Goal: Information Seeking & Learning: Learn about a topic

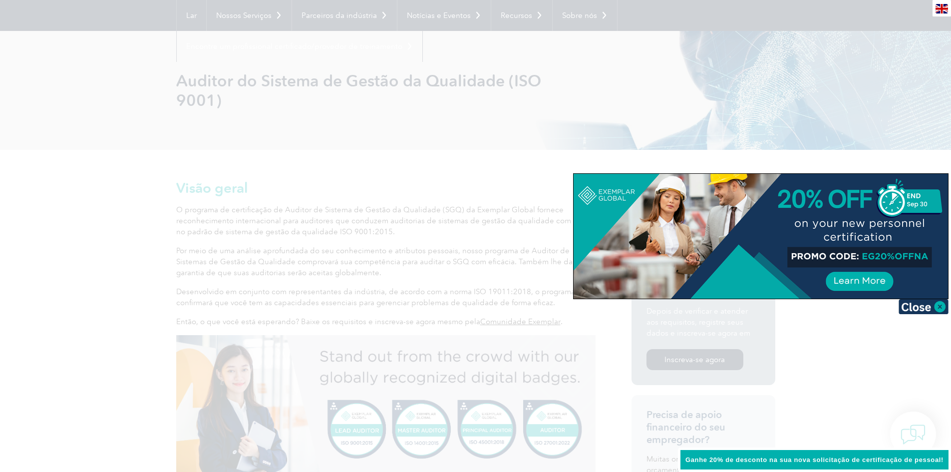
scroll to position [150, 0]
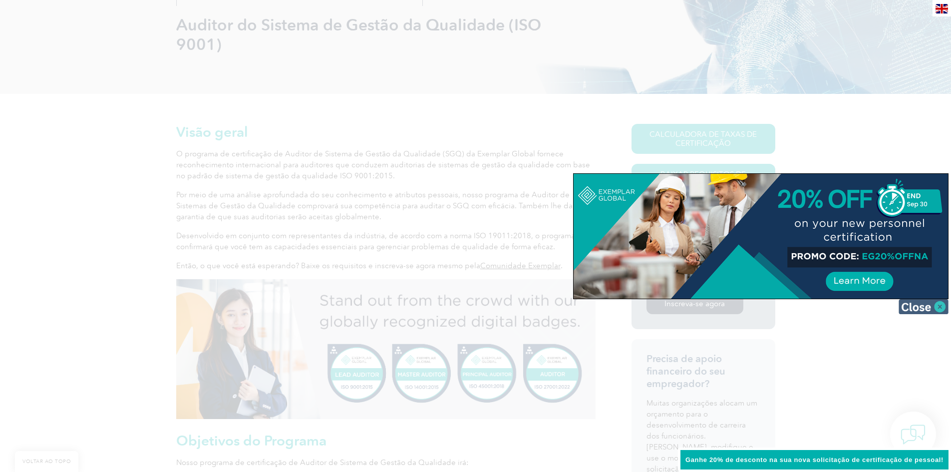
click at [942, 309] on img at bounding box center [924, 306] width 50 height 15
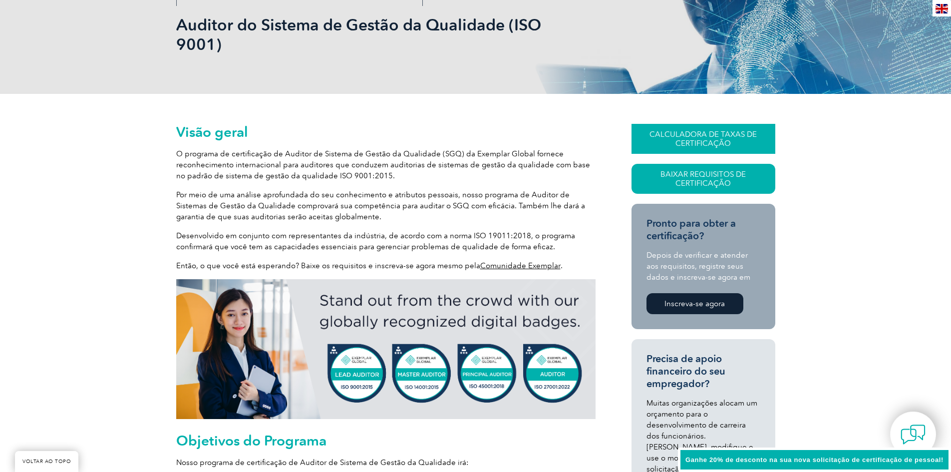
click at [671, 146] on link "CALCULADORA DE TAXAS DE CERTIFICAÇÃO" at bounding box center [704, 139] width 144 height 30
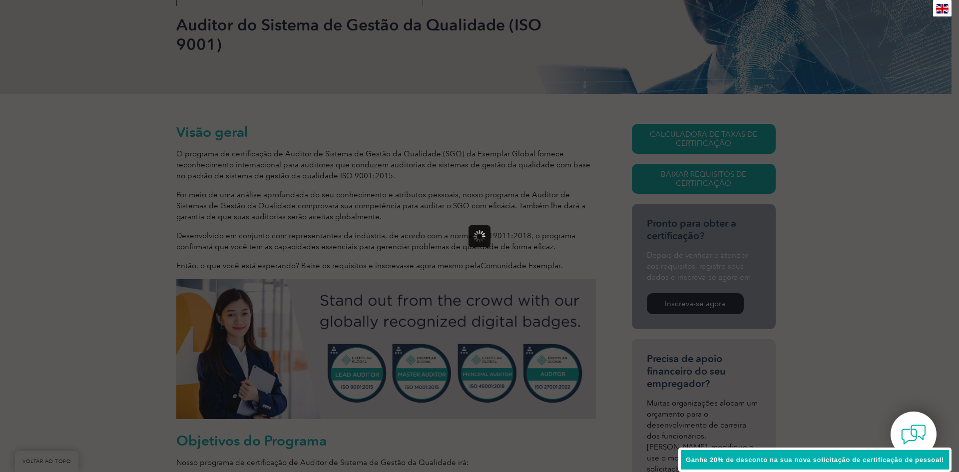
click at [373, 280] on div at bounding box center [479, 236] width 959 height 472
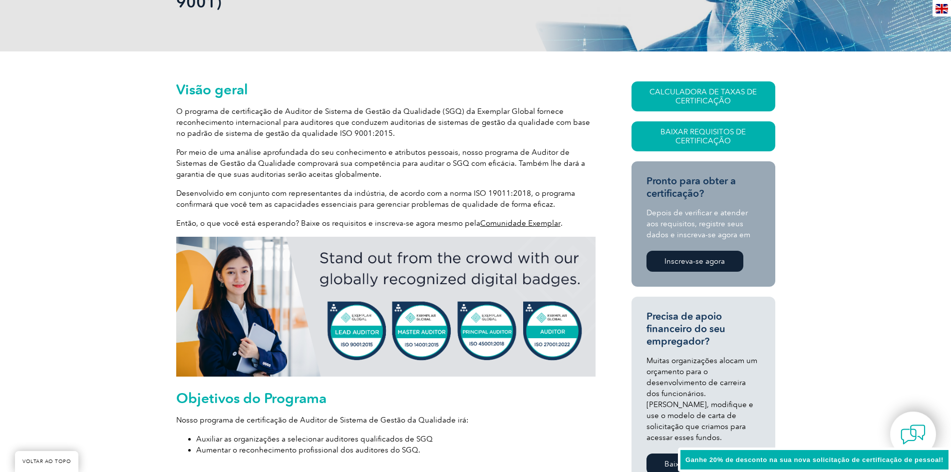
scroll to position [349, 0]
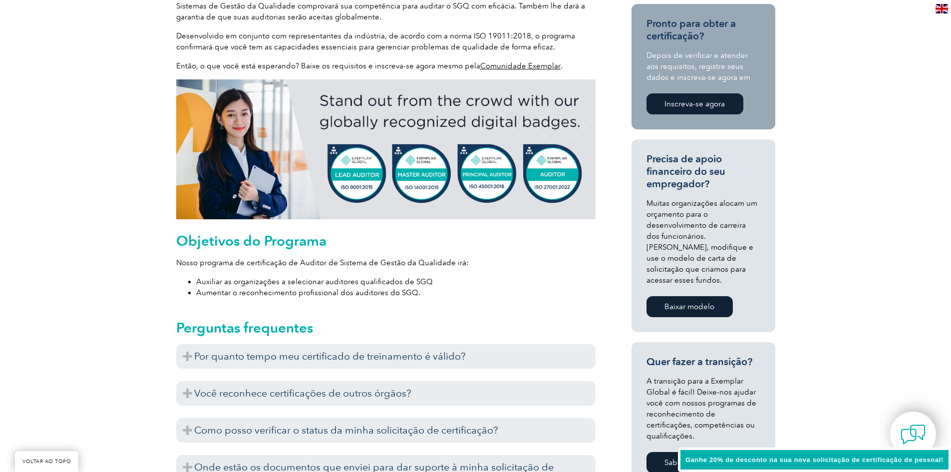
click at [396, 283] on font "Auxiliar as organizações a selecionar auditores qualificados de SGQ" at bounding box center [314, 281] width 237 height 9
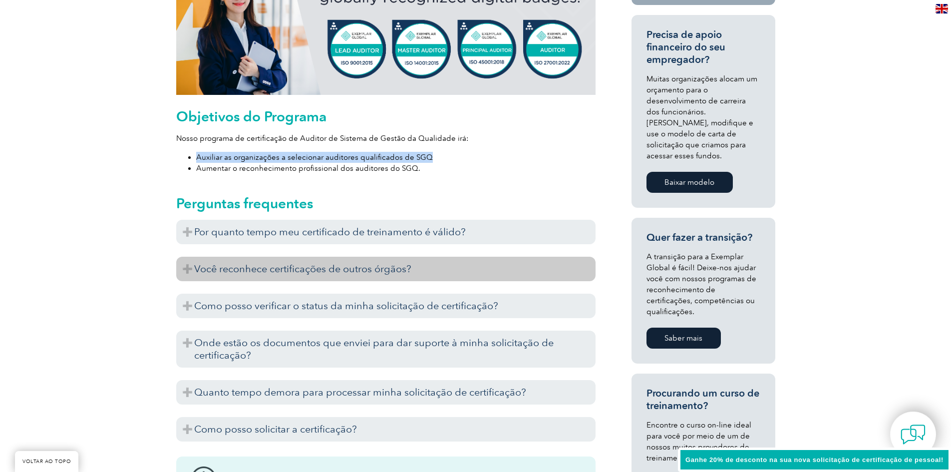
scroll to position [499, 0]
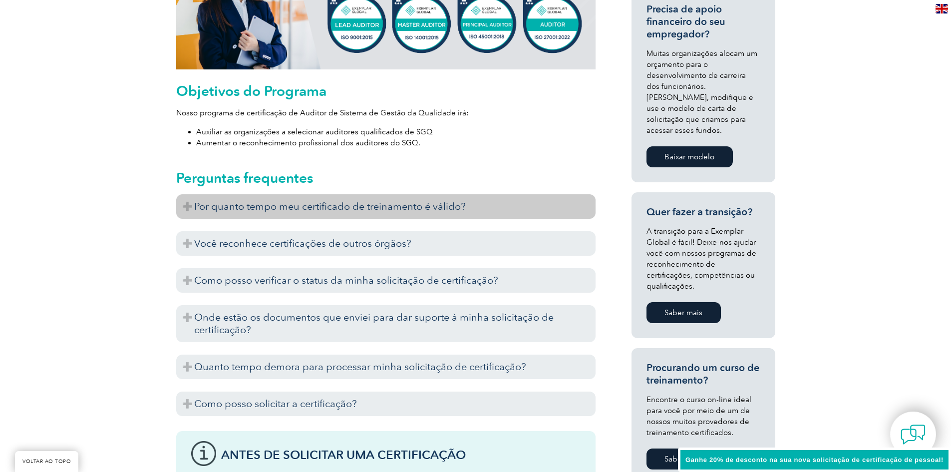
click at [339, 197] on h3 "Por quanto tempo meu certificado de treinamento é válido?" at bounding box center [385, 206] width 419 height 24
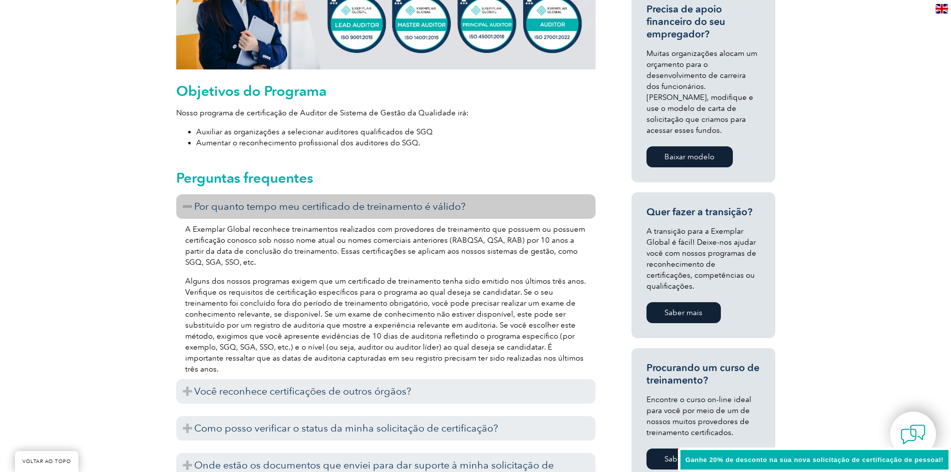
click at [342, 197] on h3 "Por quanto tempo meu certificado de treinamento é válido?" at bounding box center [385, 206] width 419 height 24
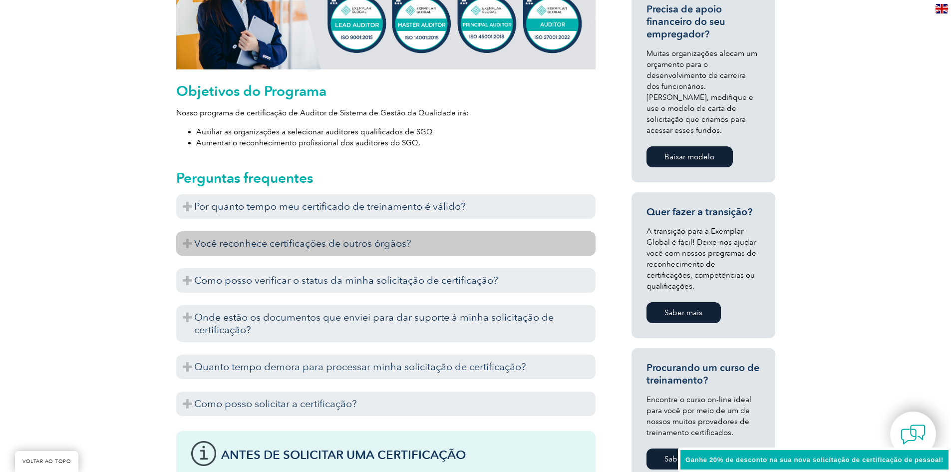
click at [323, 242] on font "Você reconhece certificações de outros órgãos?" at bounding box center [302, 243] width 217 height 12
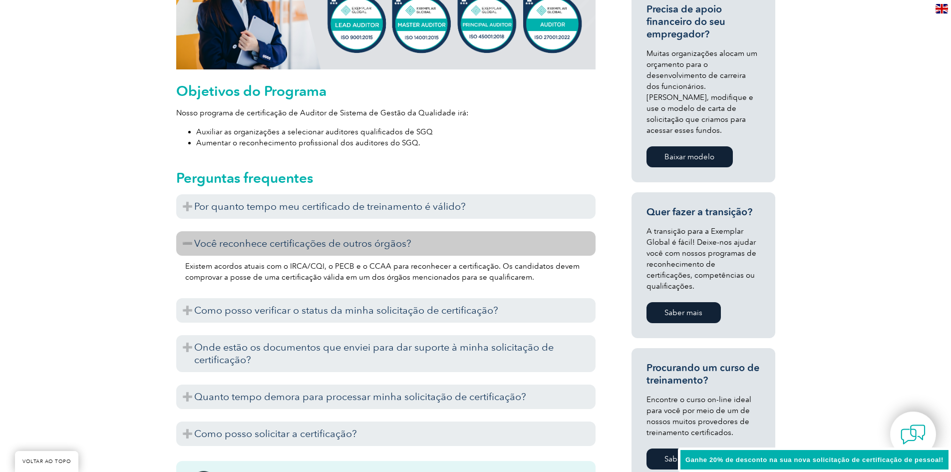
click at [323, 242] on font "Você reconhece certificações de outros órgãos?" at bounding box center [302, 243] width 217 height 12
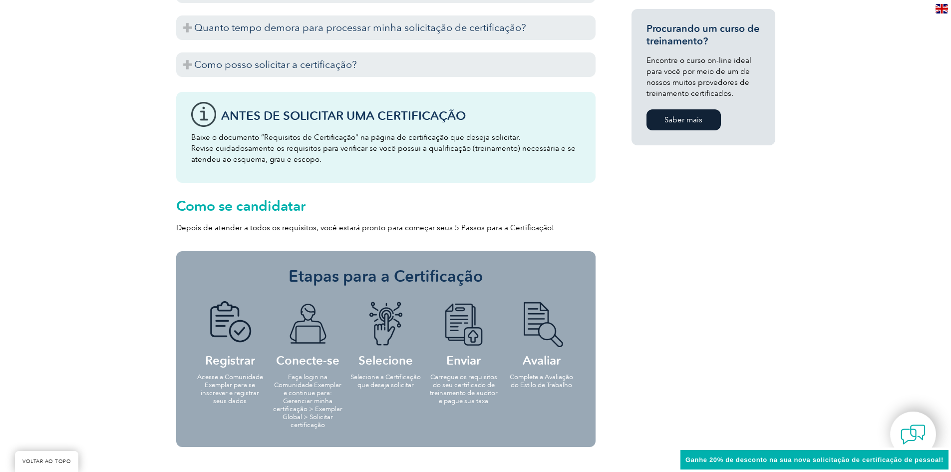
scroll to position [849, 0]
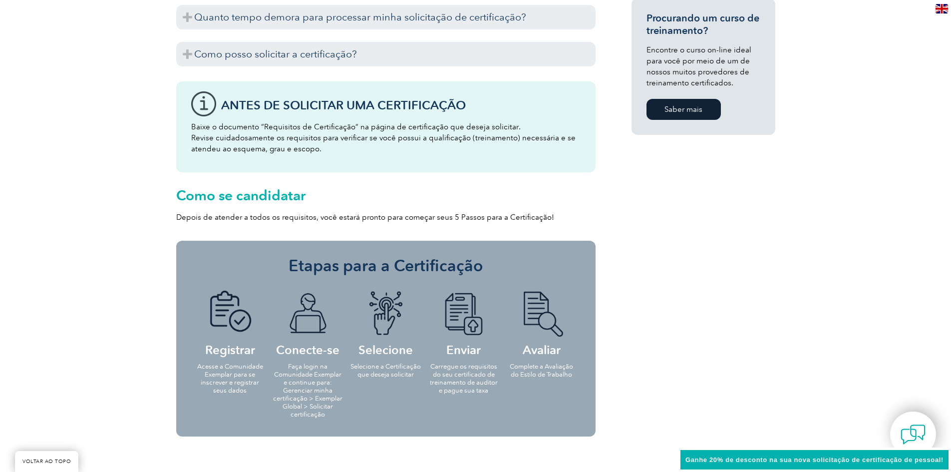
drag, startPoint x: 213, startPoint y: 350, endPoint x: 256, endPoint y: 386, distance: 55.7
click at [256, 386] on li "Registrar Acesse a Comunidade Exemplar para se inscrever e registrar seus dados" at bounding box center [230, 342] width 78 height 122
click at [302, 379] on font "Faça login na Comunidade Exemplar e continue para: Gerenciar minha certificação…" at bounding box center [307, 389] width 69 height 55
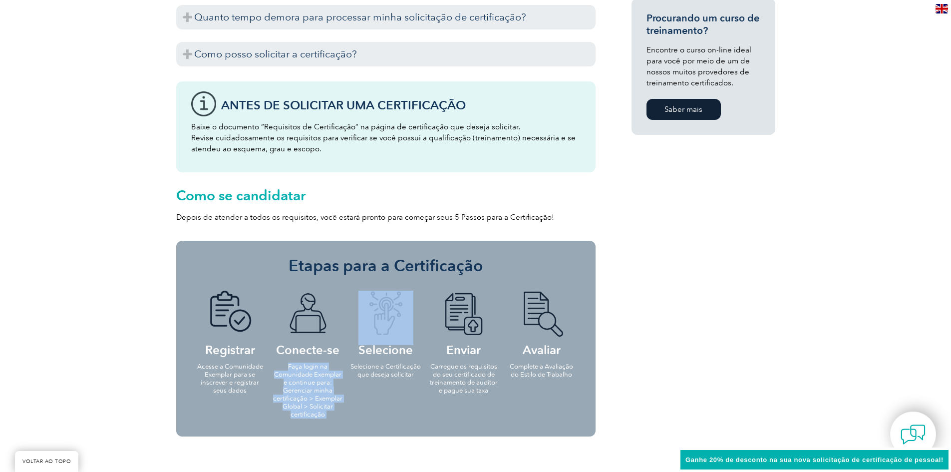
click at [302, 379] on font "Faça login na Comunidade Exemplar e continue para: Gerenciar minha certificação…" at bounding box center [307, 389] width 69 height 55
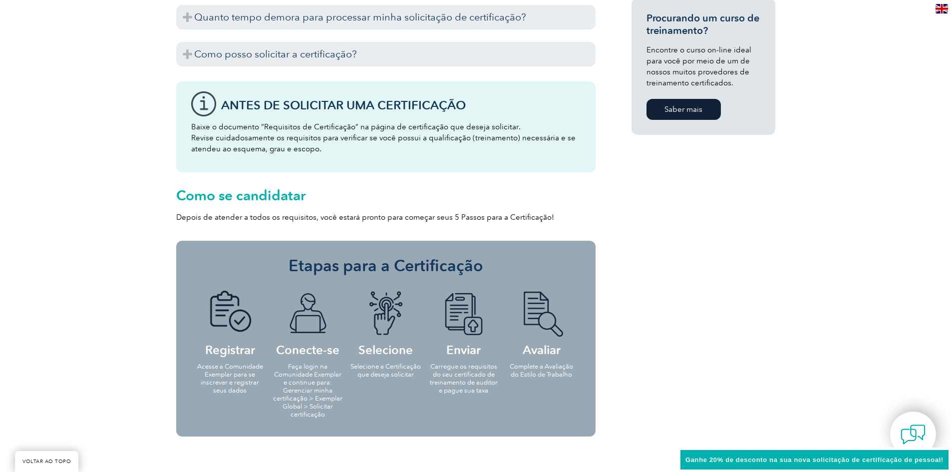
click at [365, 365] on font "Selecione a Certificação que deseja solicitar" at bounding box center [385, 369] width 70 height 15
click at [460, 364] on font "Carregue os requisitos do seu certificado de treinamento de auditor e pague sua…" at bounding box center [464, 377] width 68 height 31
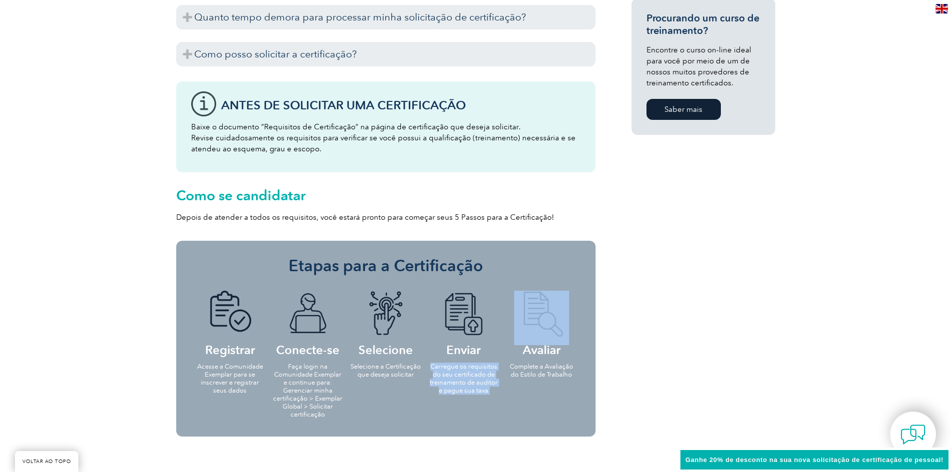
click at [460, 364] on font "Carregue os requisitos do seu certificado de treinamento de auditor e pague sua…" at bounding box center [464, 377] width 68 height 31
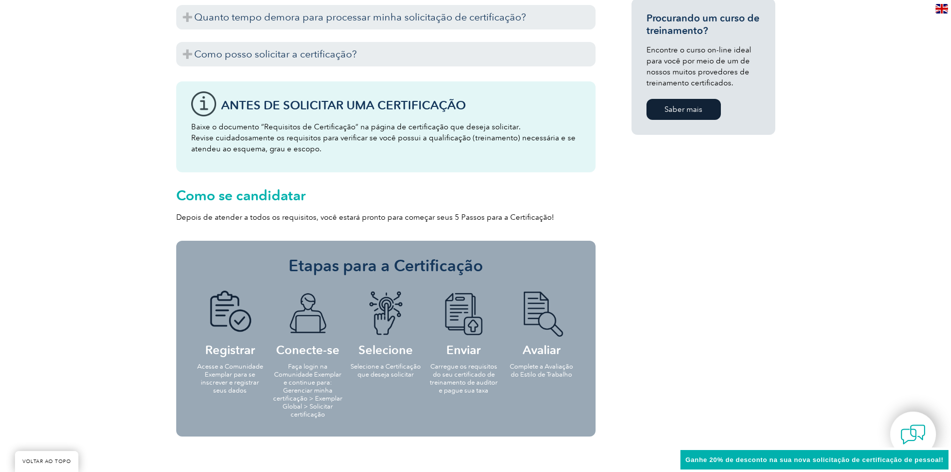
click at [543, 346] on font "Avaliar" at bounding box center [542, 350] width 38 height 14
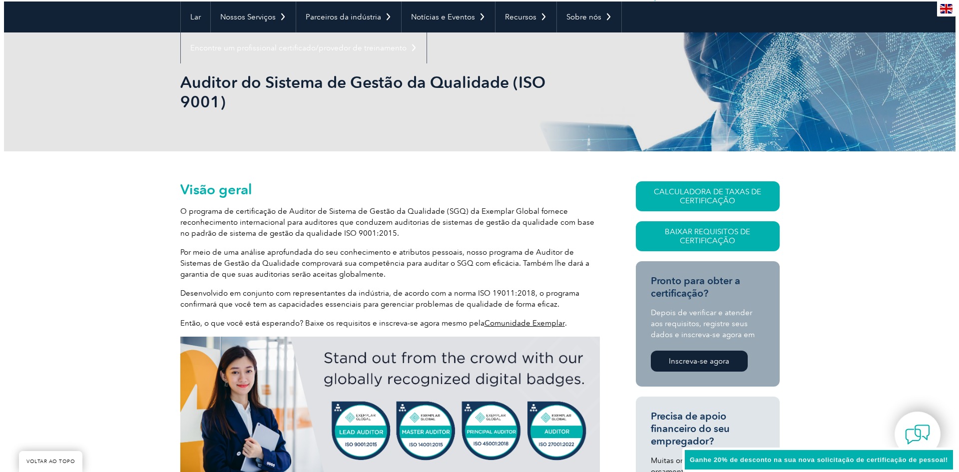
scroll to position [100, 0]
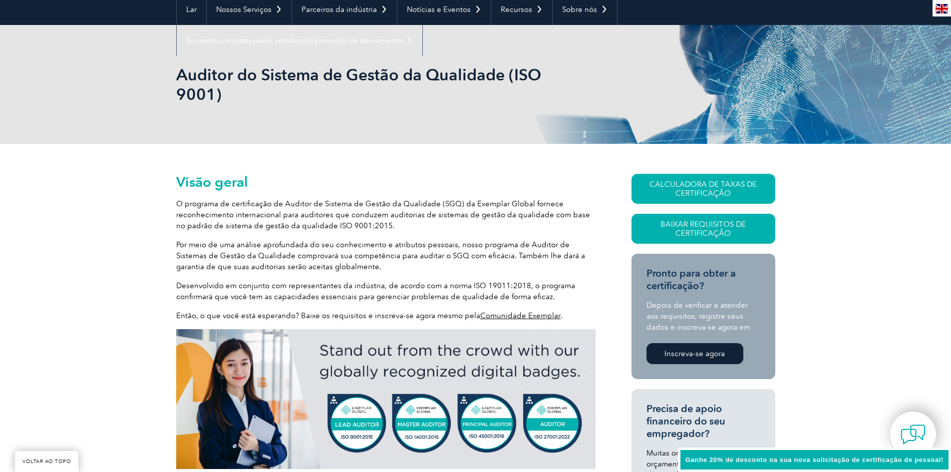
click at [319, 244] on font "Por meio de uma análise aprofundada do seu conhecimento e atributos pessoais, n…" at bounding box center [380, 255] width 409 height 31
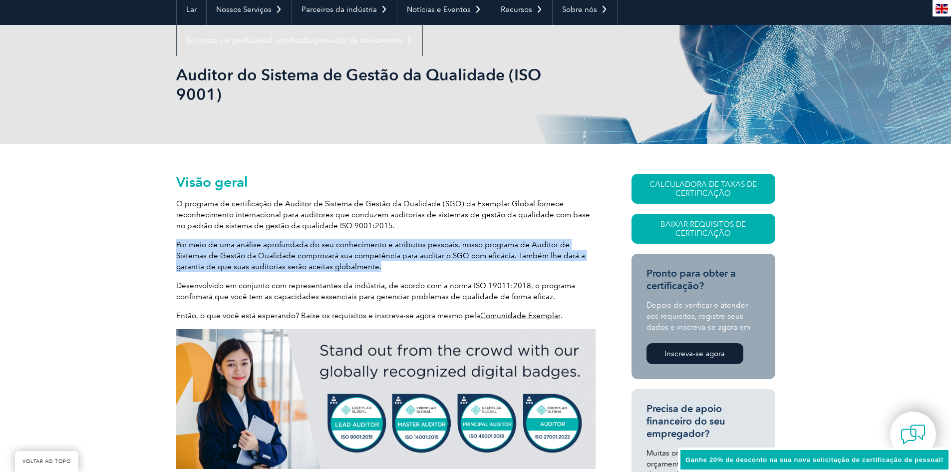
click at [319, 244] on font "Por meio de uma análise aprofundada do seu conhecimento e atributos pessoais, n…" at bounding box center [380, 255] width 409 height 31
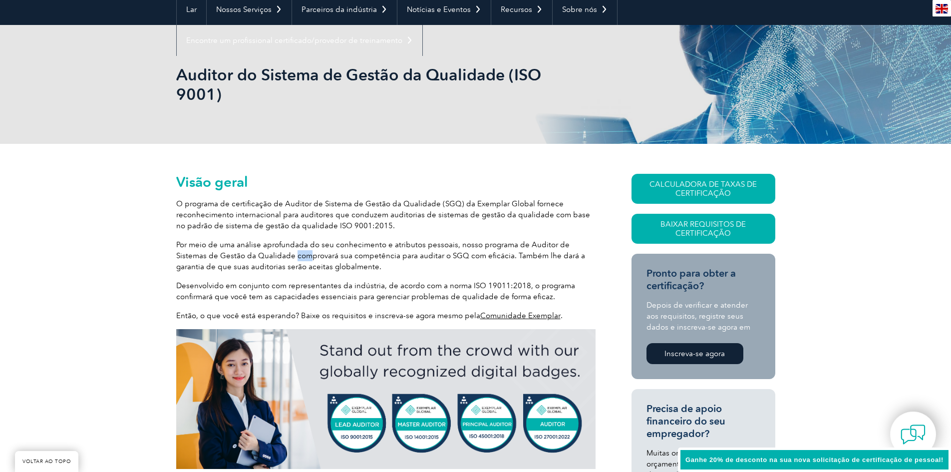
drag, startPoint x: 262, startPoint y: 257, endPoint x: 276, endPoint y: 257, distance: 13.5
click at [276, 257] on font "Por meio de uma análise aprofundada do seu conhecimento e atributos pessoais, n…" at bounding box center [380, 255] width 409 height 31
click at [718, 186] on font "CALCULADORA DE TAXAS DE CERTIFICAÇÃO" at bounding box center [703, 189] width 107 height 18
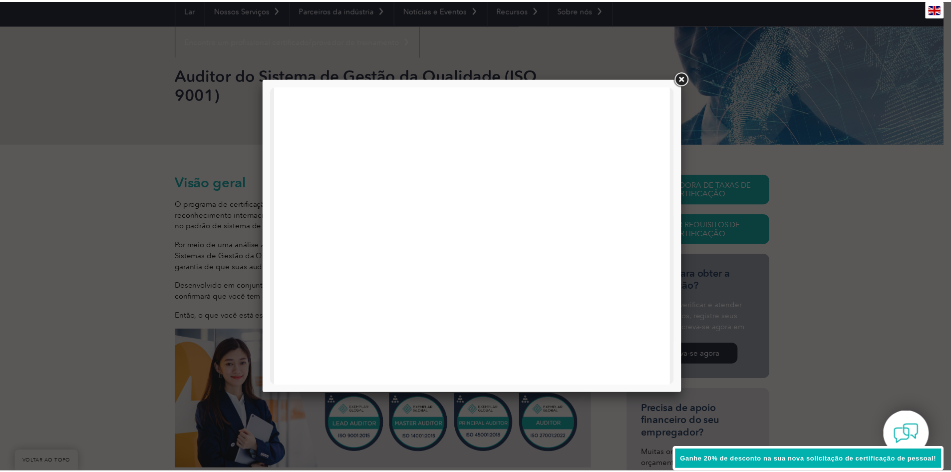
scroll to position [0, 0]
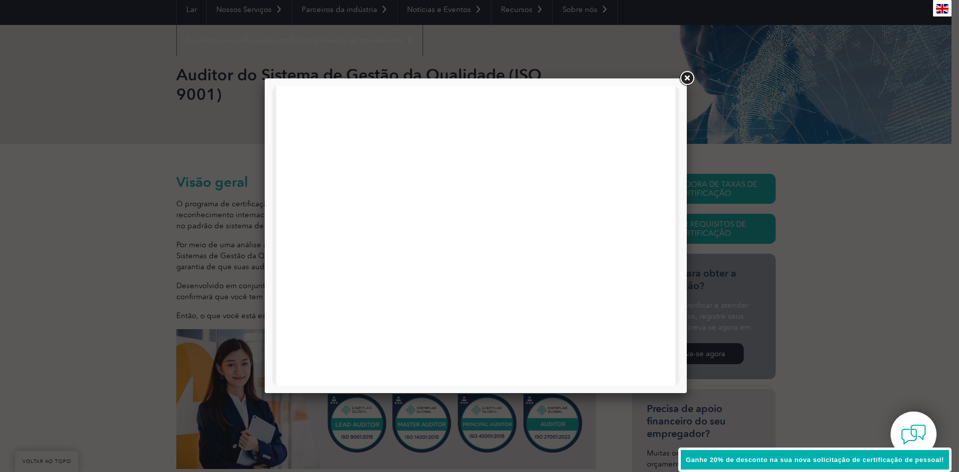
click at [296, 131] on div at bounding box center [475, 474] width 399 height 776
drag, startPoint x: 277, startPoint y: 236, endPoint x: 357, endPoint y: 225, distance: 81.6
click at [330, 229] on div at bounding box center [475, 474] width 399 height 776
click at [685, 79] on link at bounding box center [687, 78] width 18 height 18
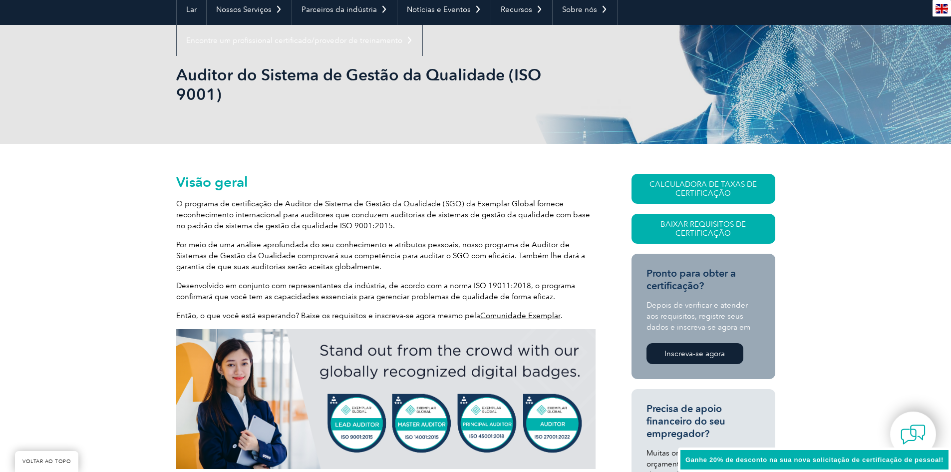
click at [355, 414] on img at bounding box center [385, 399] width 419 height 140
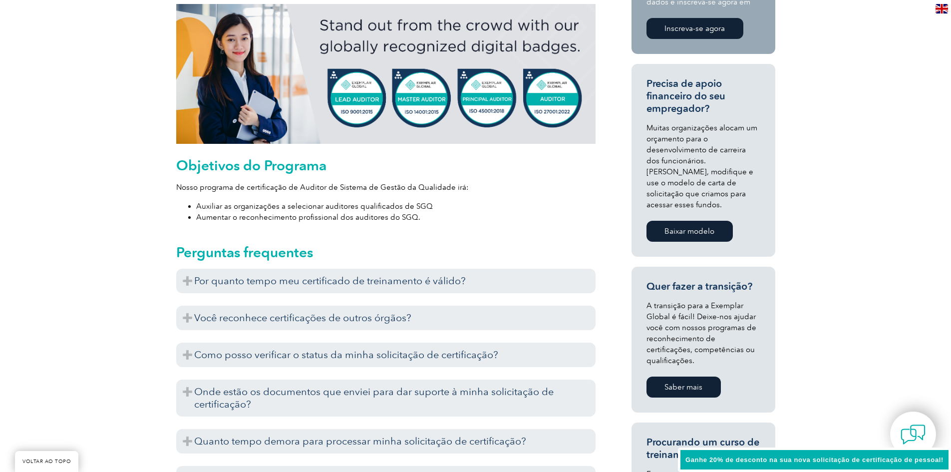
scroll to position [449, 0]
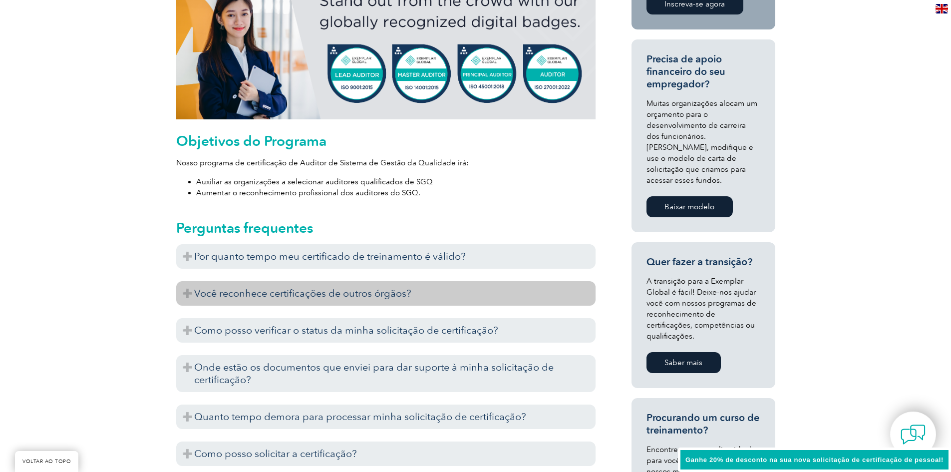
click at [250, 293] on font "Você reconhece certificações de outros órgãos?" at bounding box center [302, 293] width 217 height 12
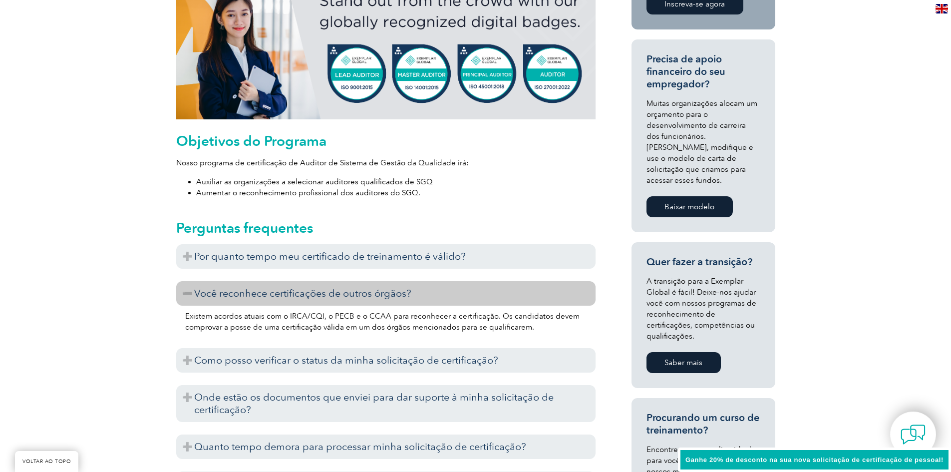
click at [250, 293] on font "Você reconhece certificações de outros órgãos?" at bounding box center [302, 293] width 217 height 12
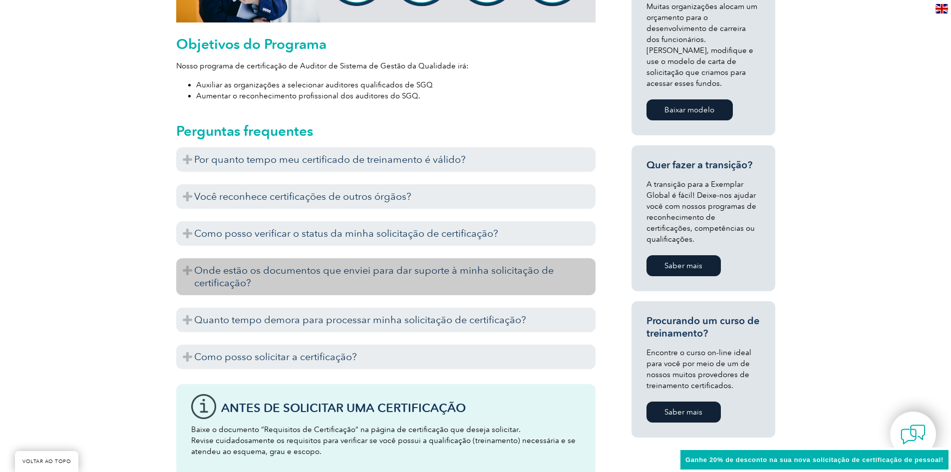
scroll to position [549, 0]
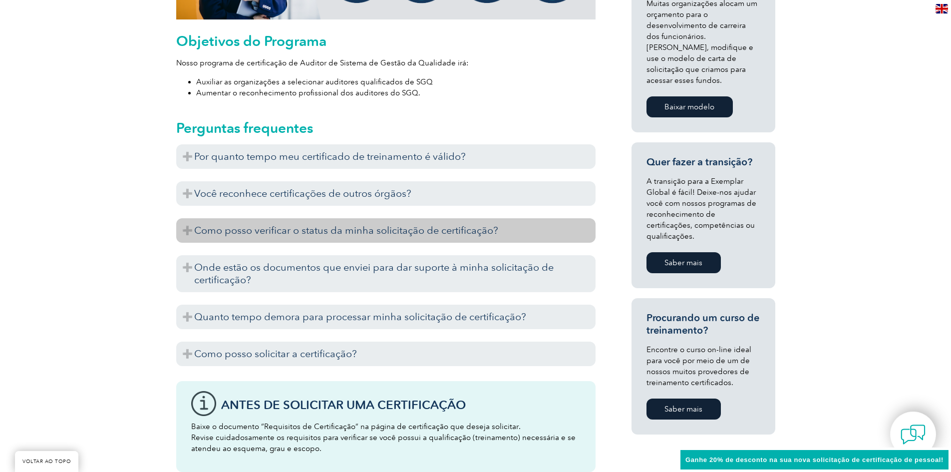
click at [324, 234] on font "Como posso verificar o status da minha solicitação de certificação?" at bounding box center [346, 230] width 304 height 12
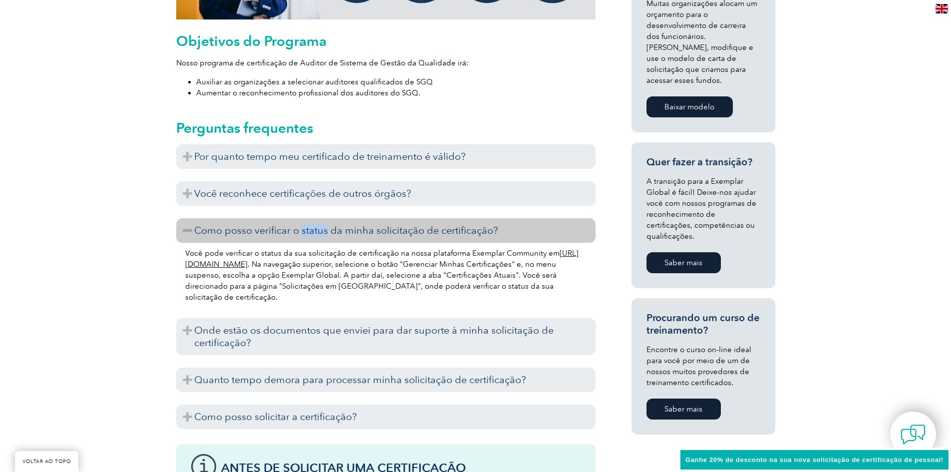
click at [324, 235] on font "Como posso verificar o status da minha solicitação de certificação?" at bounding box center [346, 230] width 304 height 12
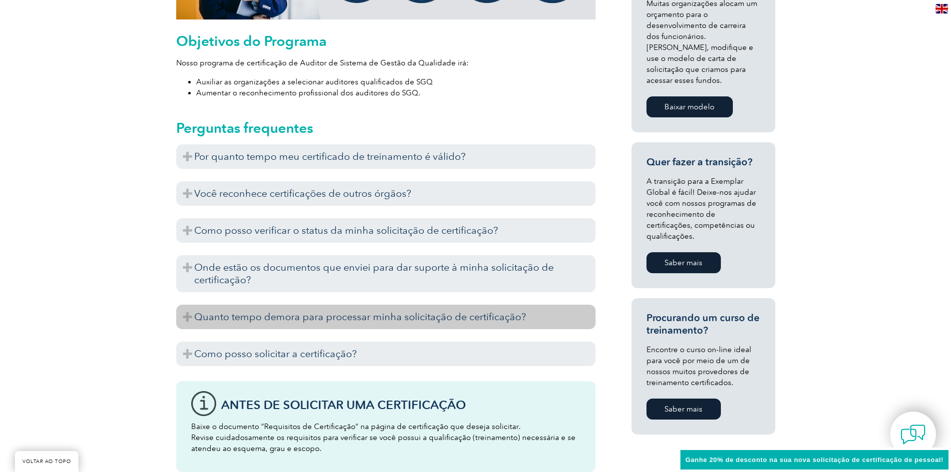
click at [304, 320] on font "Quanto tempo demora para processar minha solicitação de certificação?" at bounding box center [360, 317] width 332 height 12
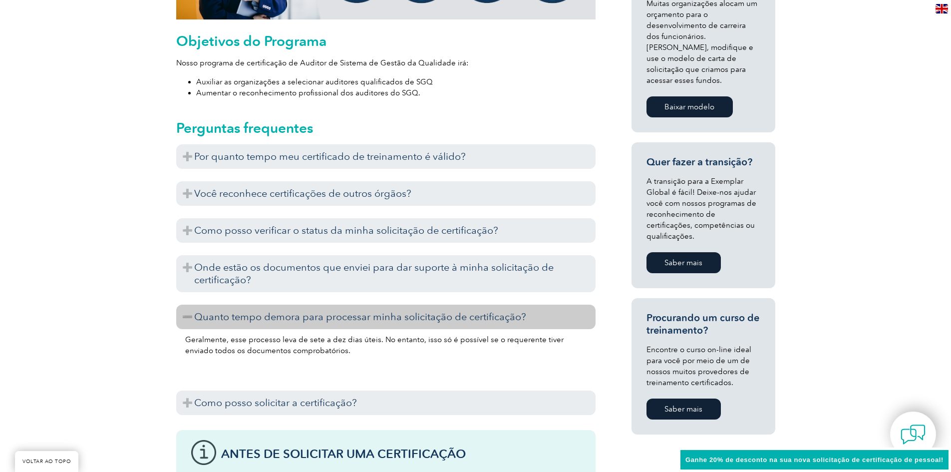
click at [304, 320] on font "Quanto tempo demora para processar minha solicitação de certificação?" at bounding box center [360, 317] width 332 height 12
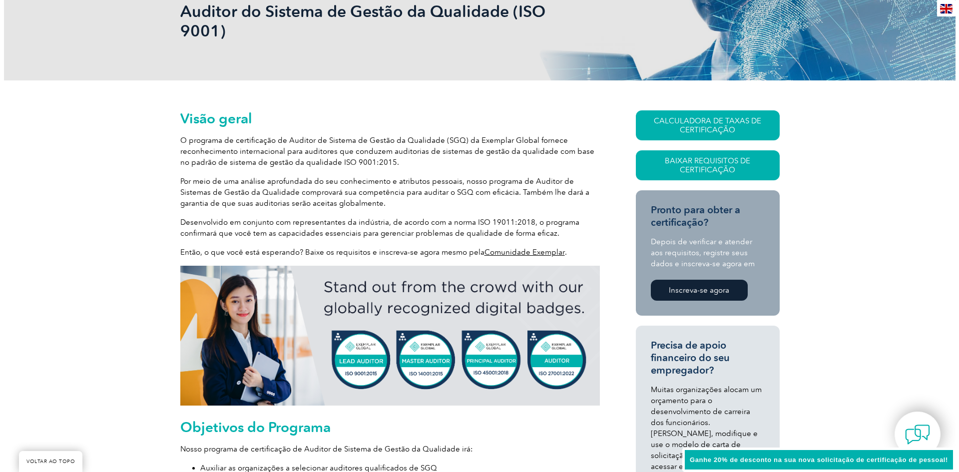
scroll to position [200, 0]
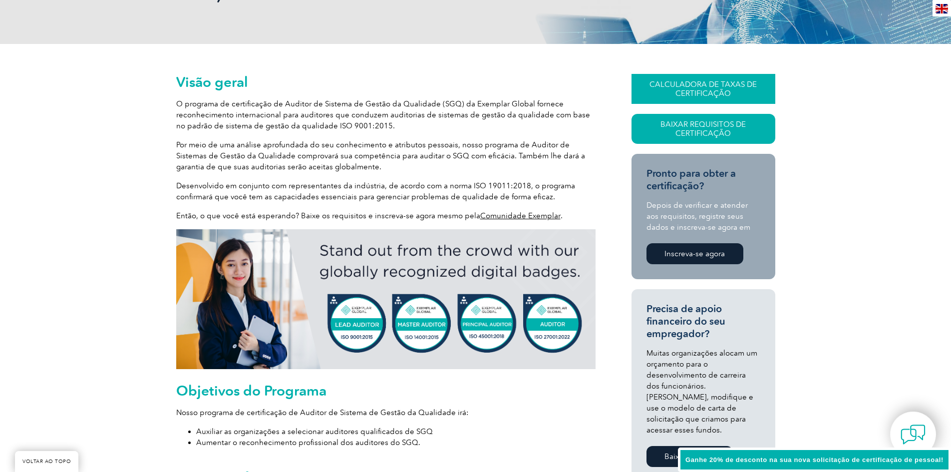
click at [711, 91] on font "CALCULADORA DE TAXAS DE CERTIFICAÇÃO" at bounding box center [703, 89] width 107 height 18
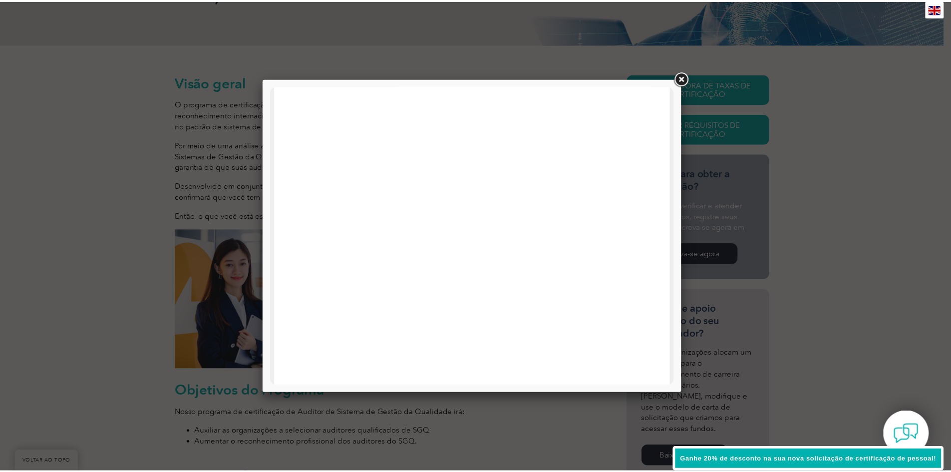
scroll to position [476, 0]
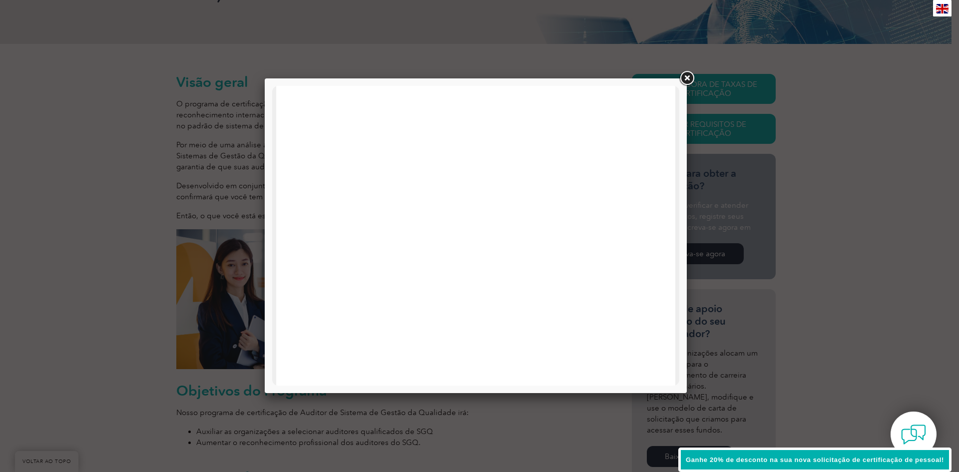
click at [685, 79] on link at bounding box center [687, 78] width 18 height 18
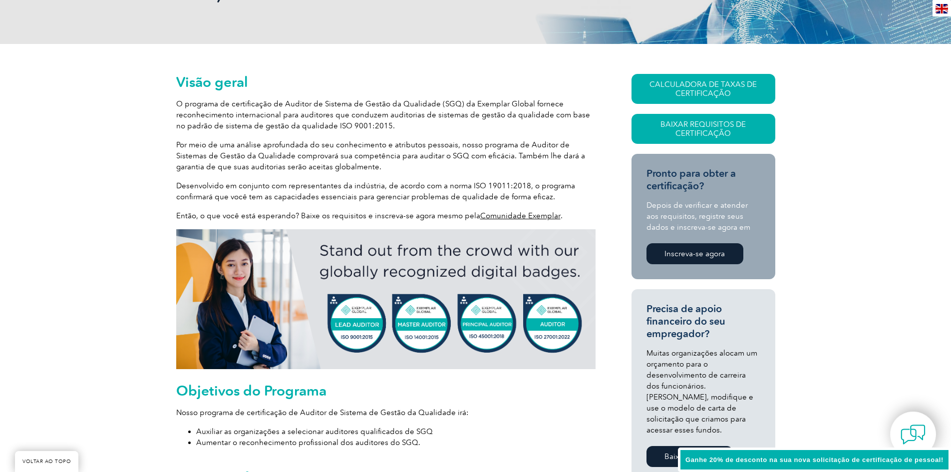
click at [671, 252] on font "Inscreva-se agora" at bounding box center [695, 253] width 60 height 9
